Goal: Task Accomplishment & Management: Complete application form

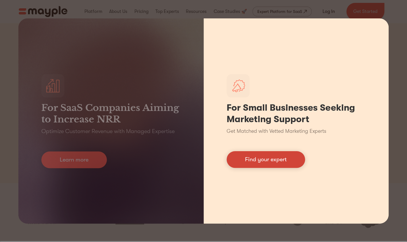
click at [266, 158] on link "Find your expert" at bounding box center [265, 159] width 78 height 17
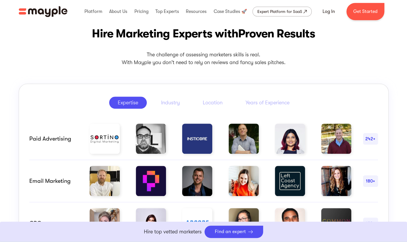
scroll to position [240, 0]
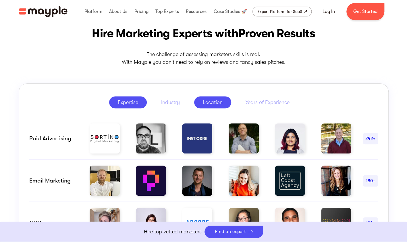
click at [210, 102] on div "Location" at bounding box center [213, 102] width 20 height 7
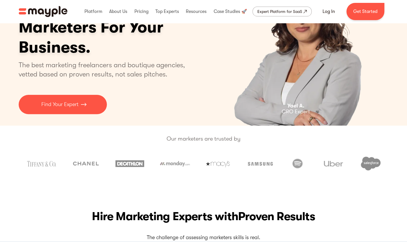
scroll to position [0, 0]
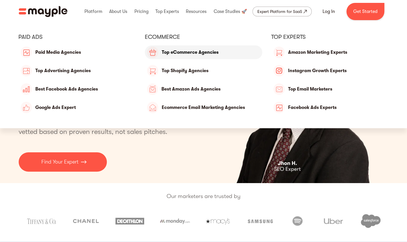
click at [195, 50] on link "Top eCommerce Agencies" at bounding box center [203, 52] width 117 height 14
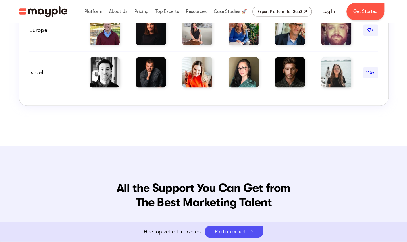
scroll to position [524, 0]
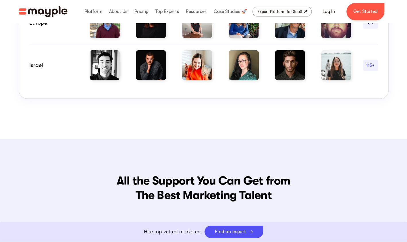
click at [107, 63] on img at bounding box center [105, 65] width 30 height 30
click at [366, 11] on link "Get Started" at bounding box center [365, 11] width 38 height 17
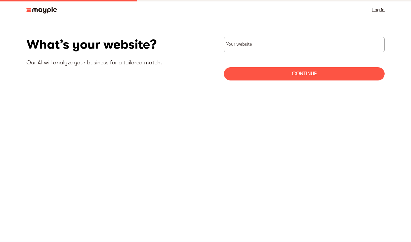
click at [271, 21] on section "What’s your website? Our AI will analyze your business for a tailored match. Yo…" at bounding box center [205, 61] width 411 height 82
